Goal: Subscribe to service/newsletter

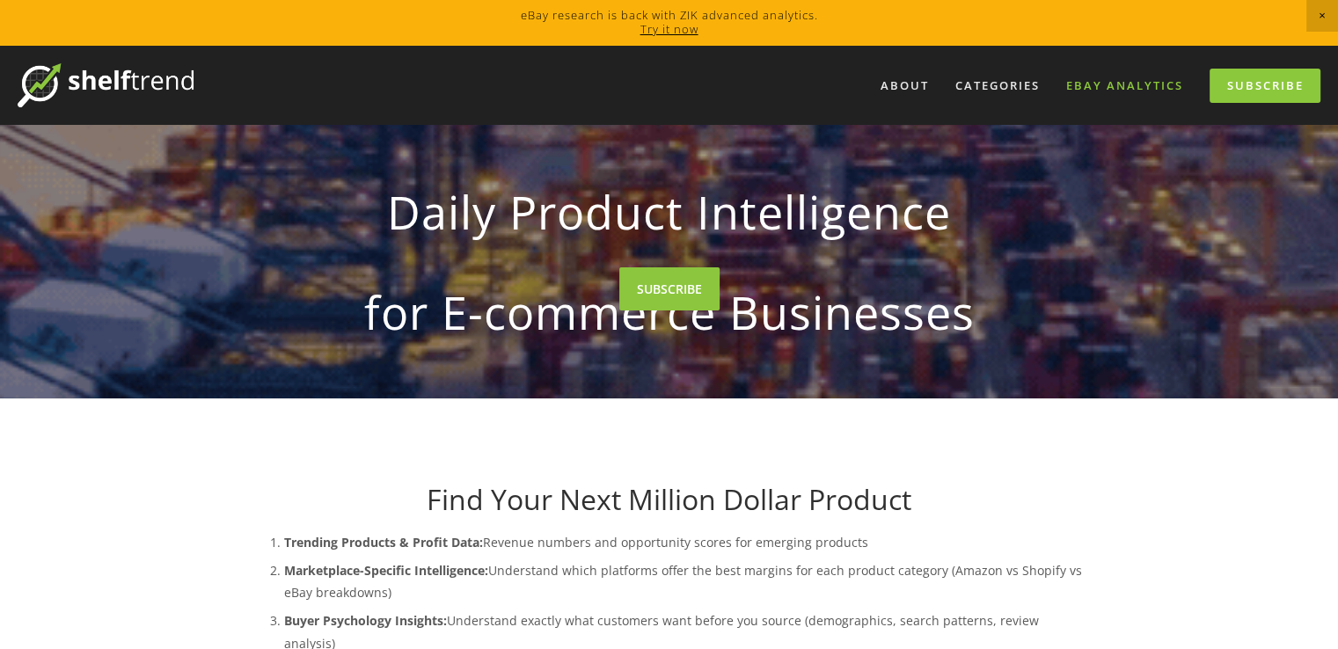
click at [1128, 89] on link "eBay Analytics" at bounding box center [1125, 85] width 140 height 29
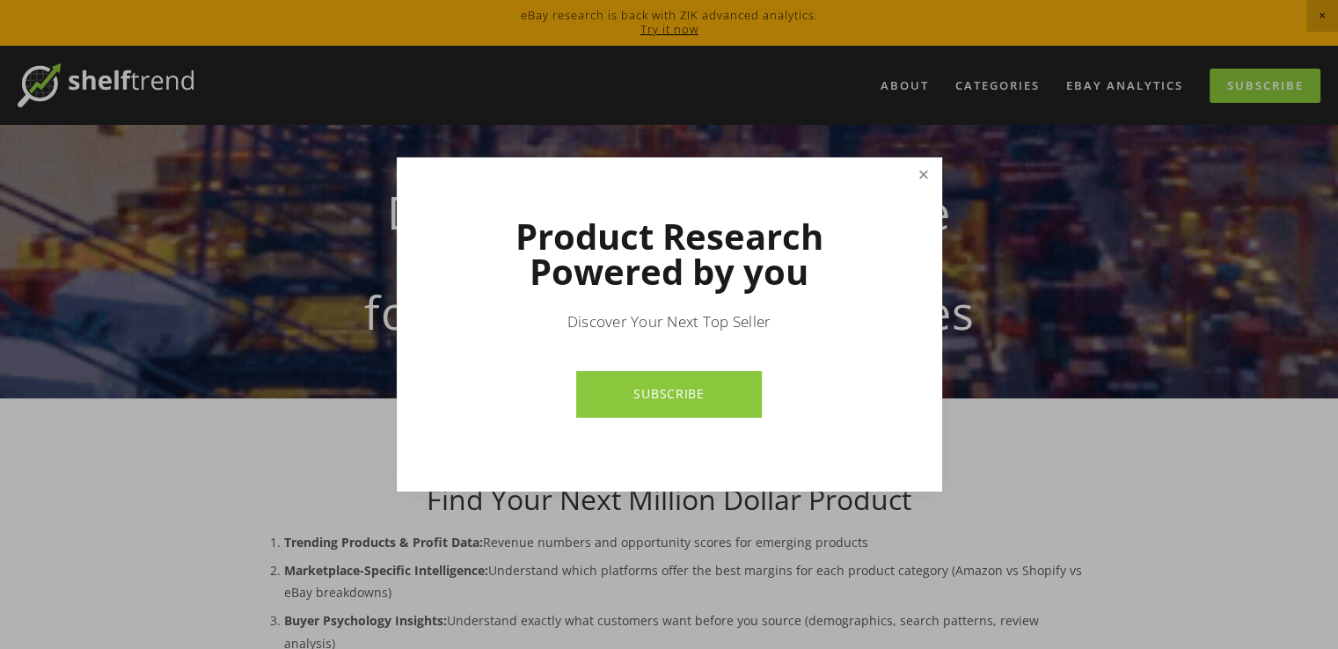
click at [926, 167] on link "Close" at bounding box center [923, 175] width 31 height 31
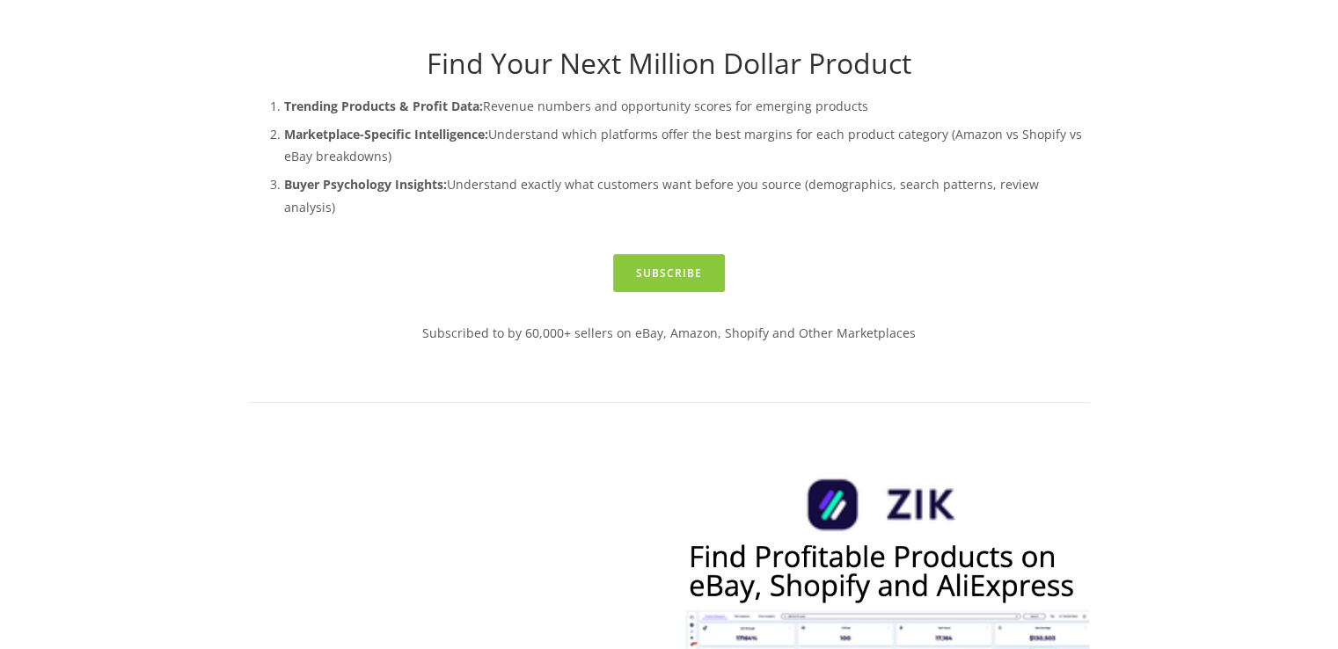
scroll to position [364, 0]
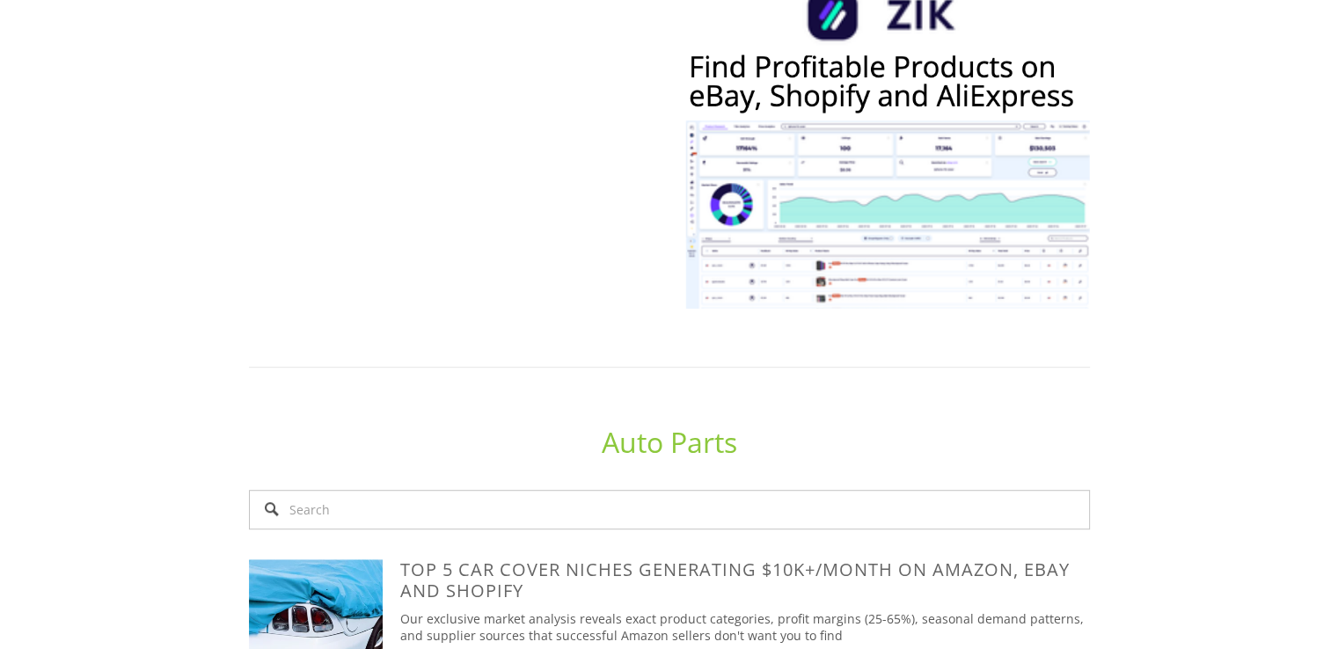
scroll to position [0, 0]
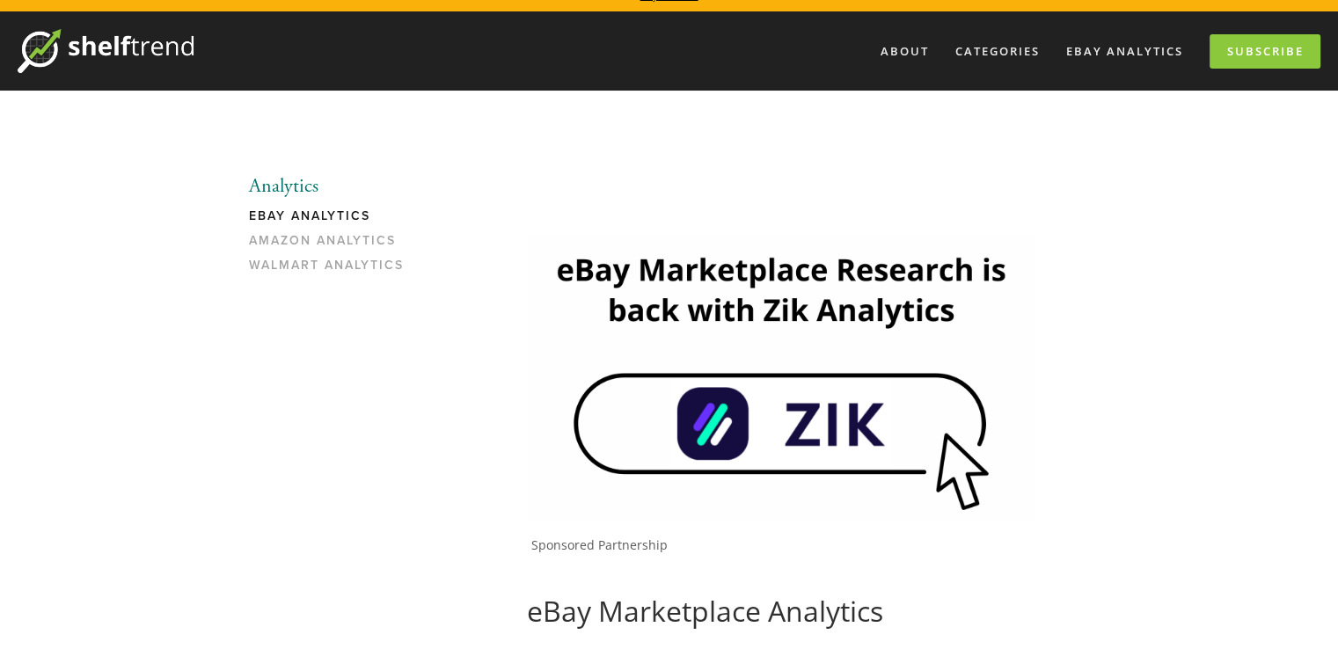
scroll to position [28, 0]
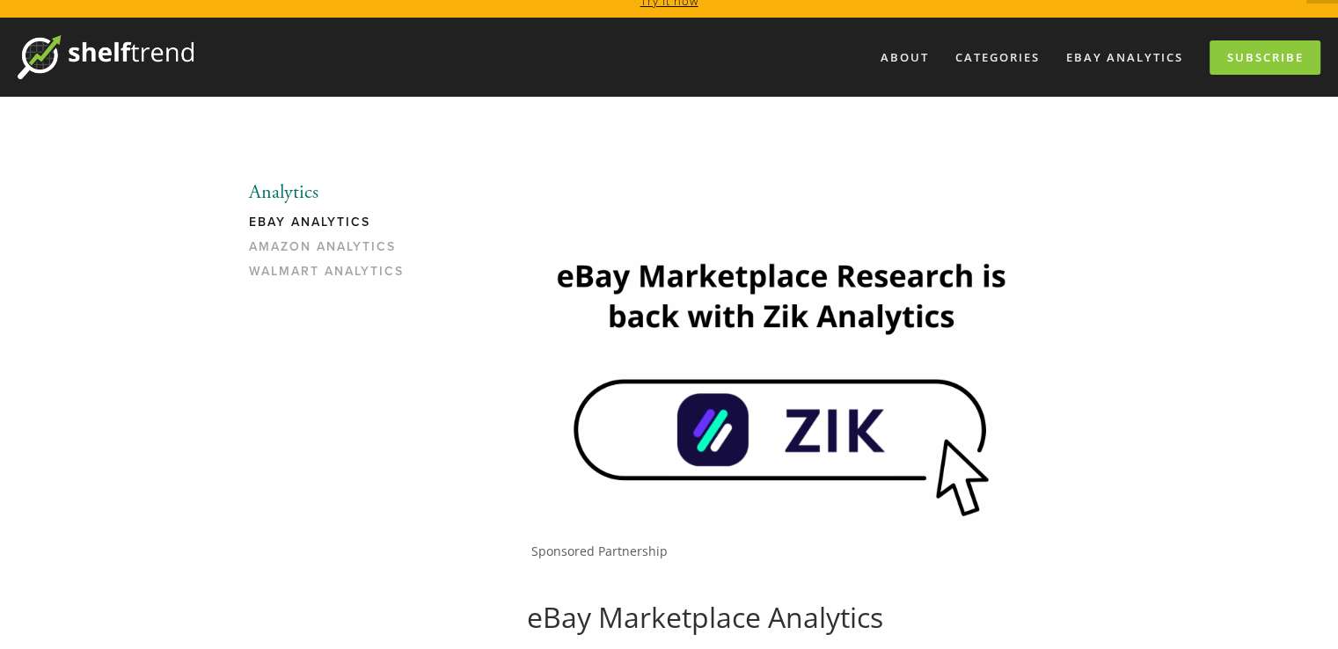
click at [891, 444] on img at bounding box center [781, 384] width 509 height 286
